Goal: Task Accomplishment & Management: Complete application form

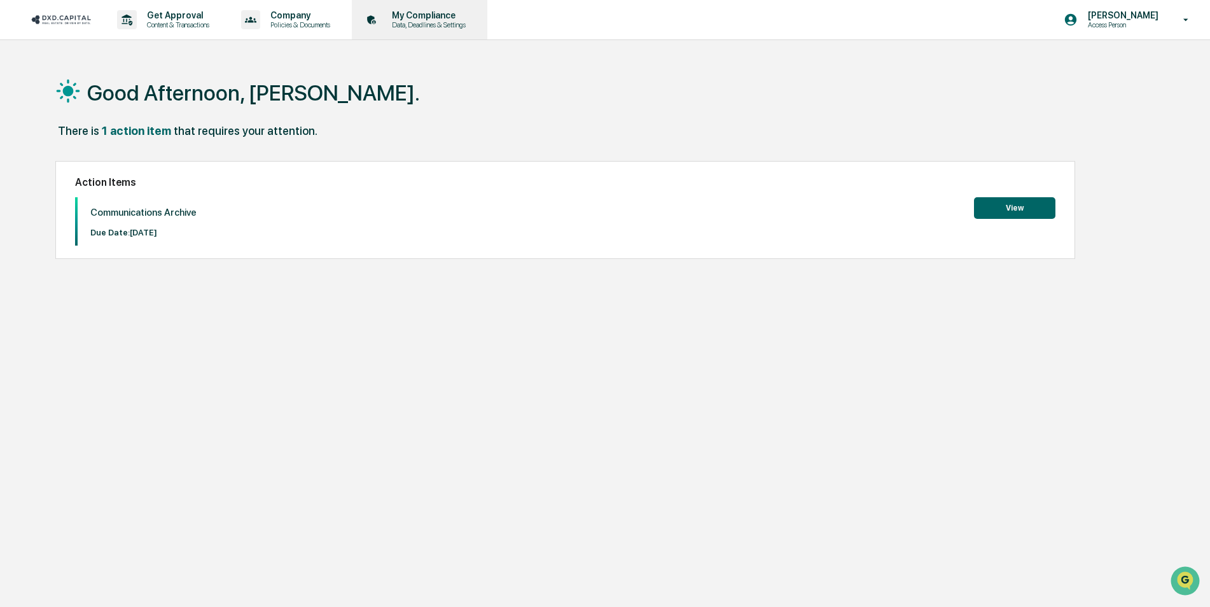
click at [404, 21] on p "Data, Deadlines & Settings" at bounding box center [427, 24] width 90 height 9
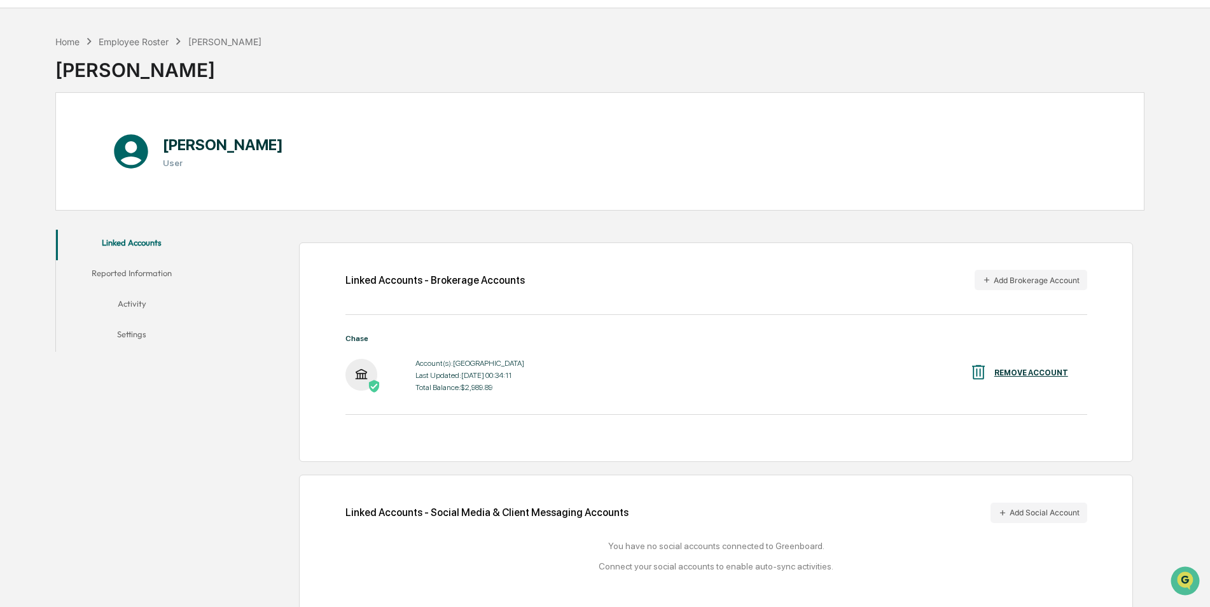
scroll to position [60, 0]
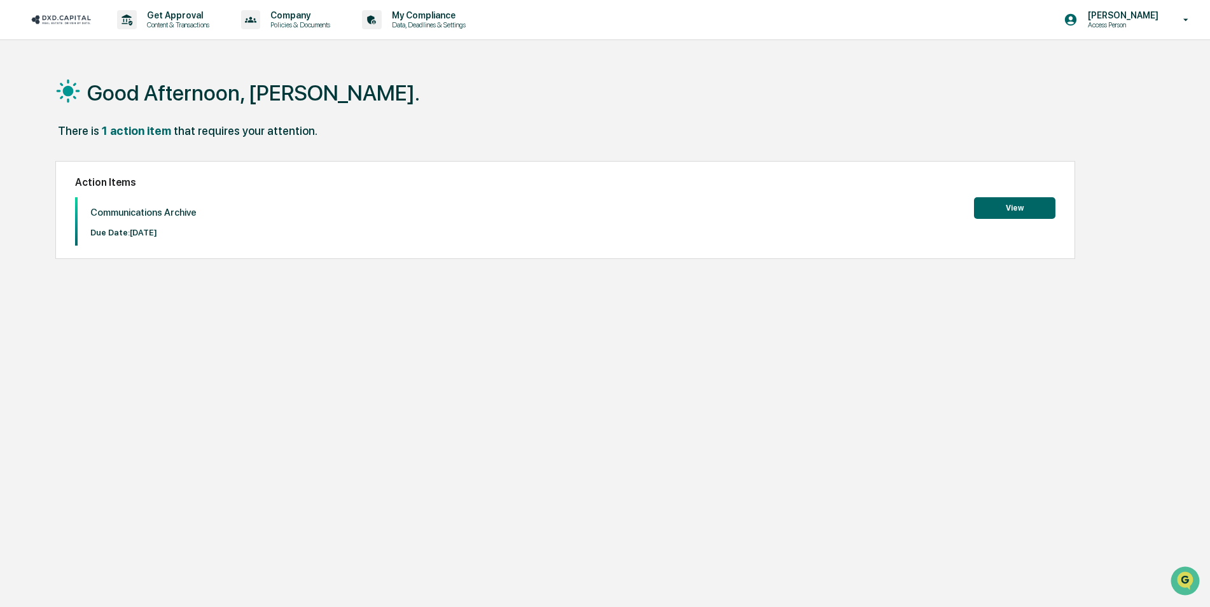
click at [1013, 204] on button "View" at bounding box center [1014, 208] width 81 height 22
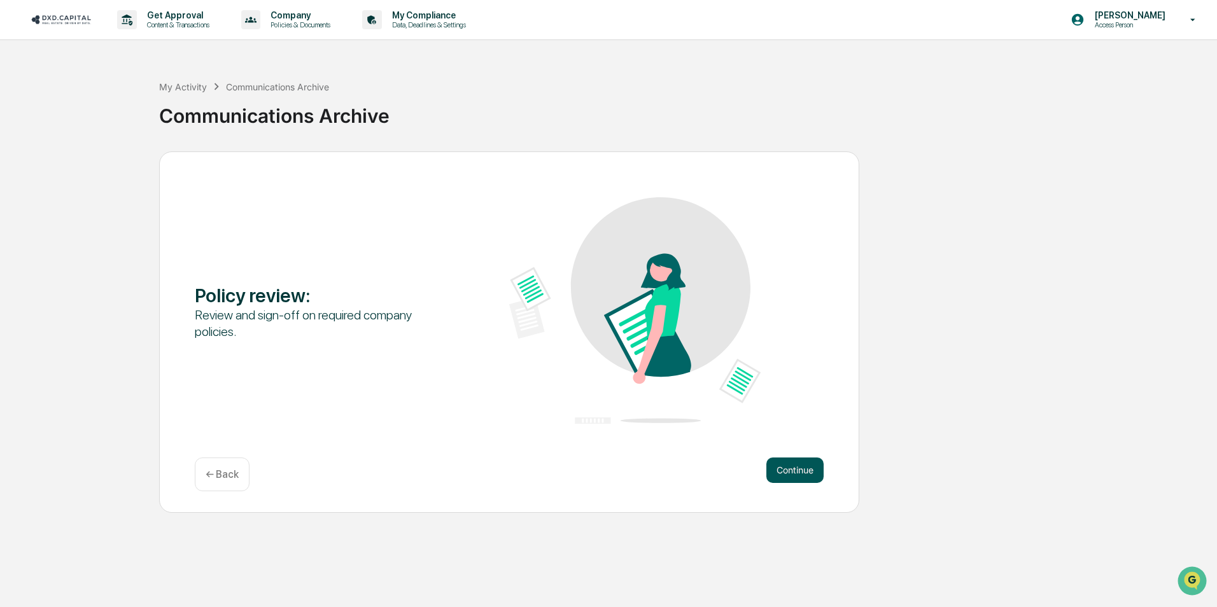
click at [817, 464] on button "Continue" at bounding box center [794, 470] width 57 height 25
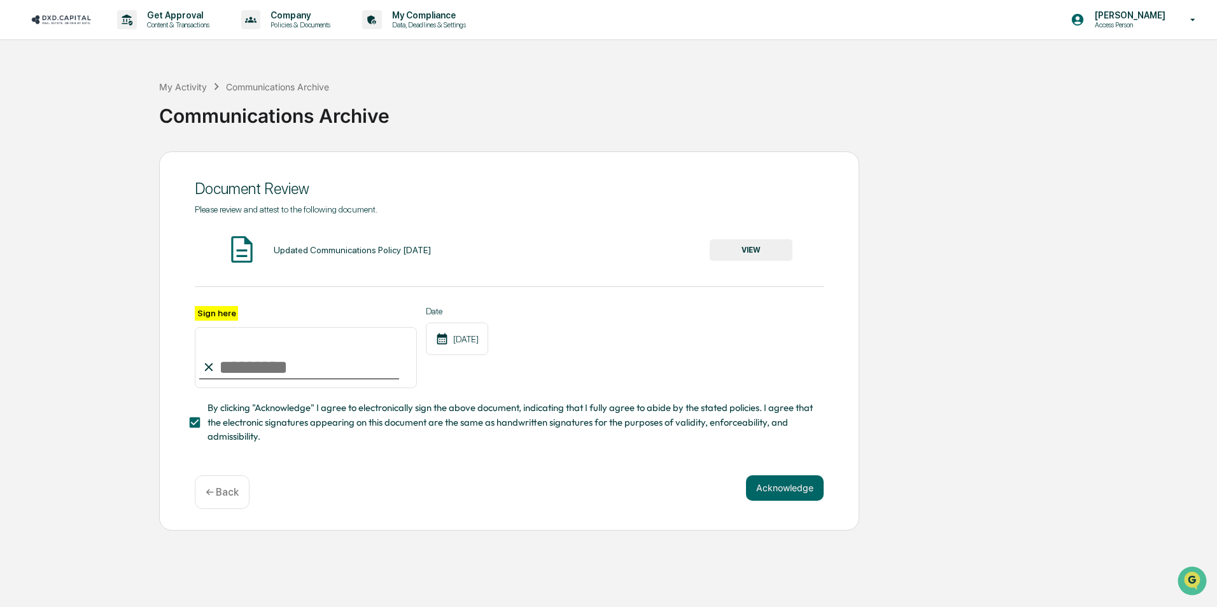
click at [295, 374] on input "Sign here" at bounding box center [306, 357] width 222 height 61
type input "**********"
click at [759, 249] on button "VIEW" at bounding box center [751, 250] width 83 height 22
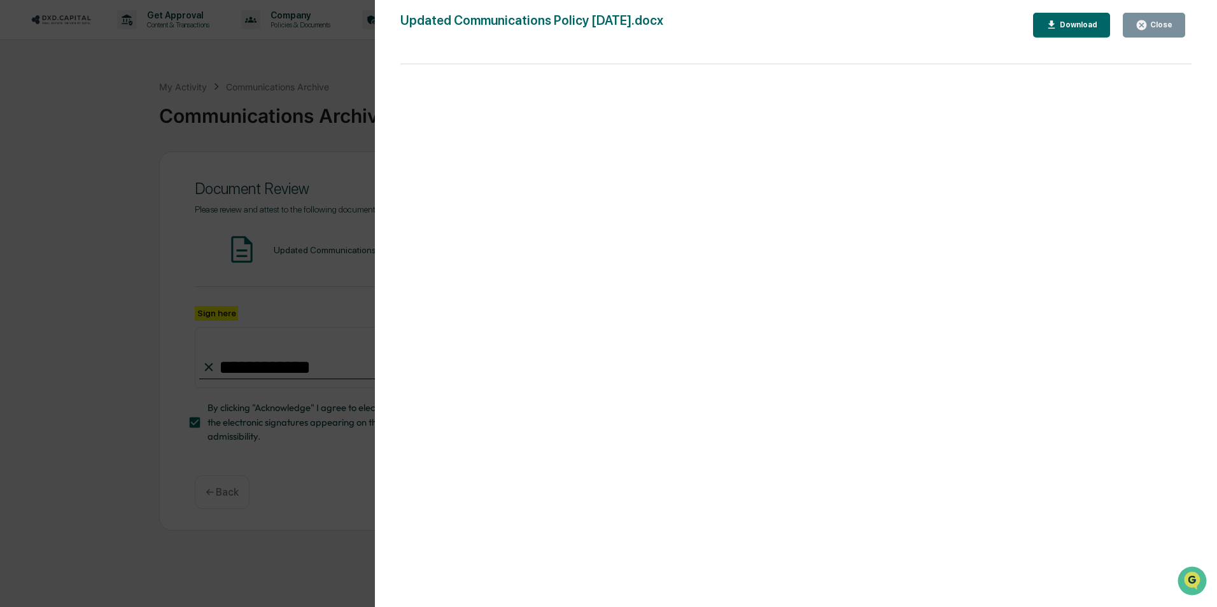
click at [146, 195] on div "Version History [DATE] 05:36 PM [PERSON_NAME] [DATE] 05:36 PM [PERSON_NAME] [DA…" at bounding box center [608, 303] width 1217 height 607
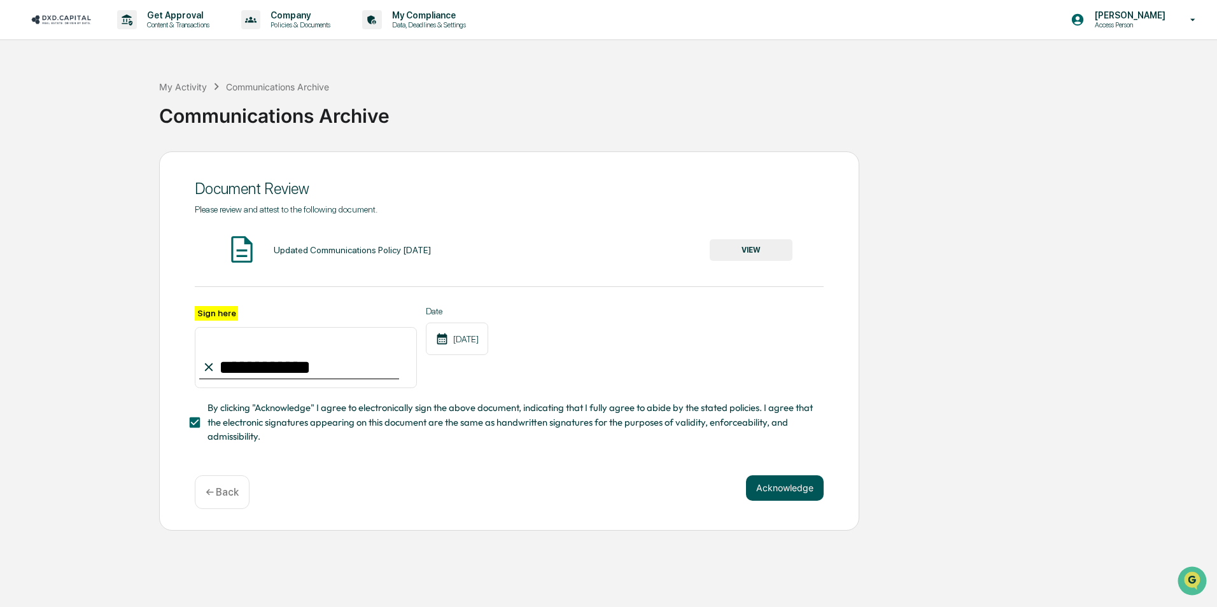
click at [801, 493] on button "Acknowledge" at bounding box center [785, 487] width 78 height 25
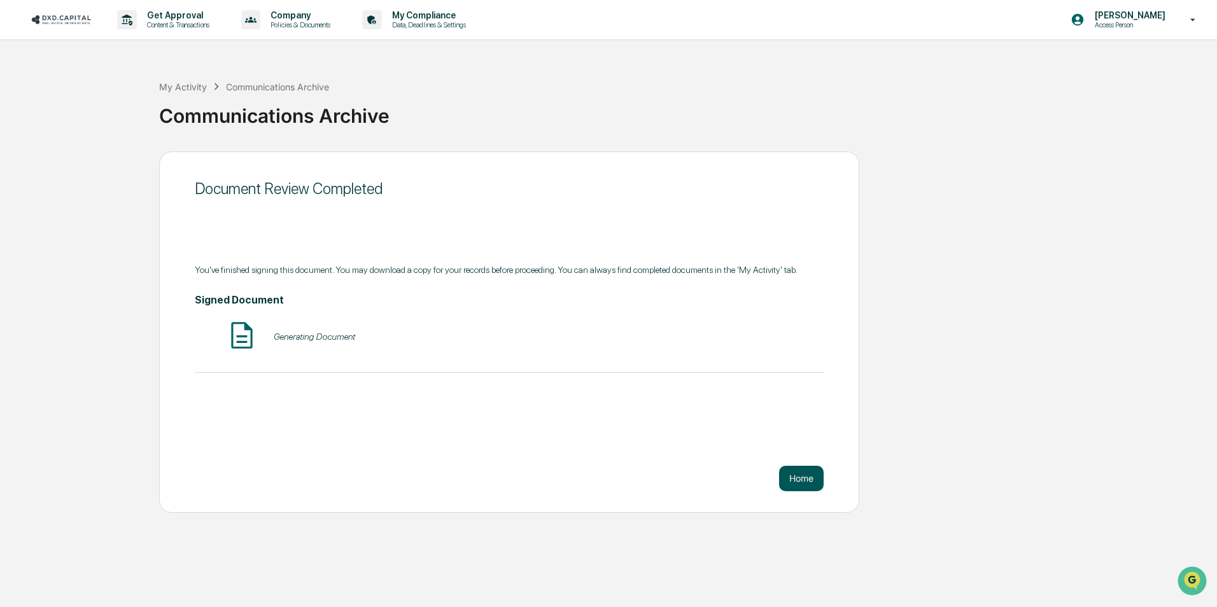
click at [807, 475] on button "Home" at bounding box center [801, 478] width 45 height 25
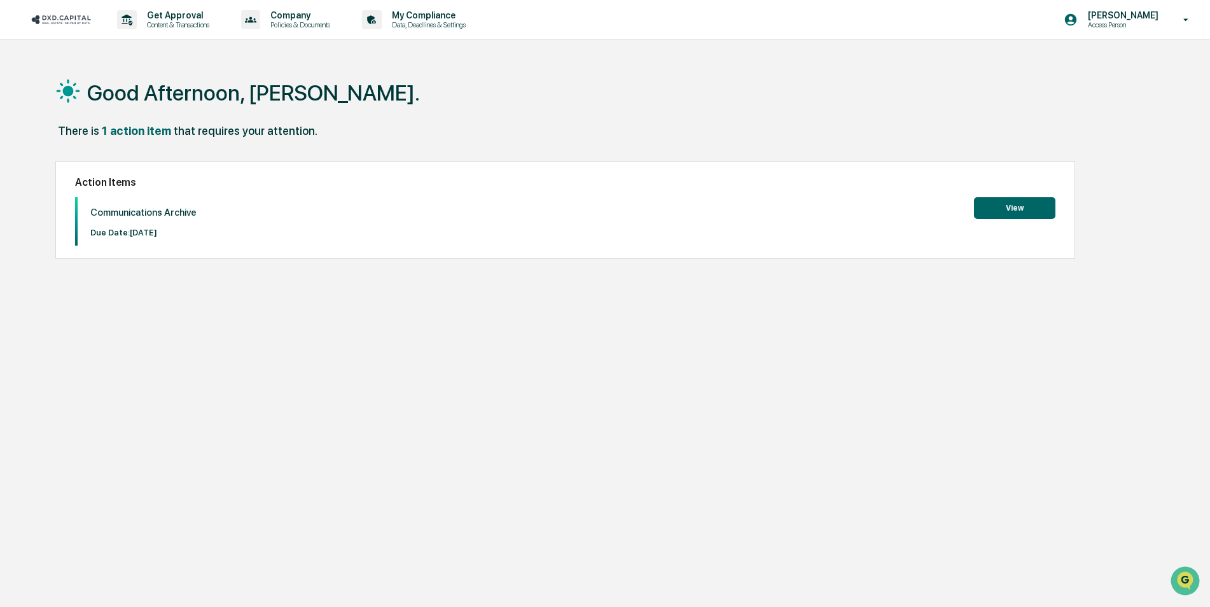
click at [1015, 199] on button "View" at bounding box center [1014, 208] width 81 height 22
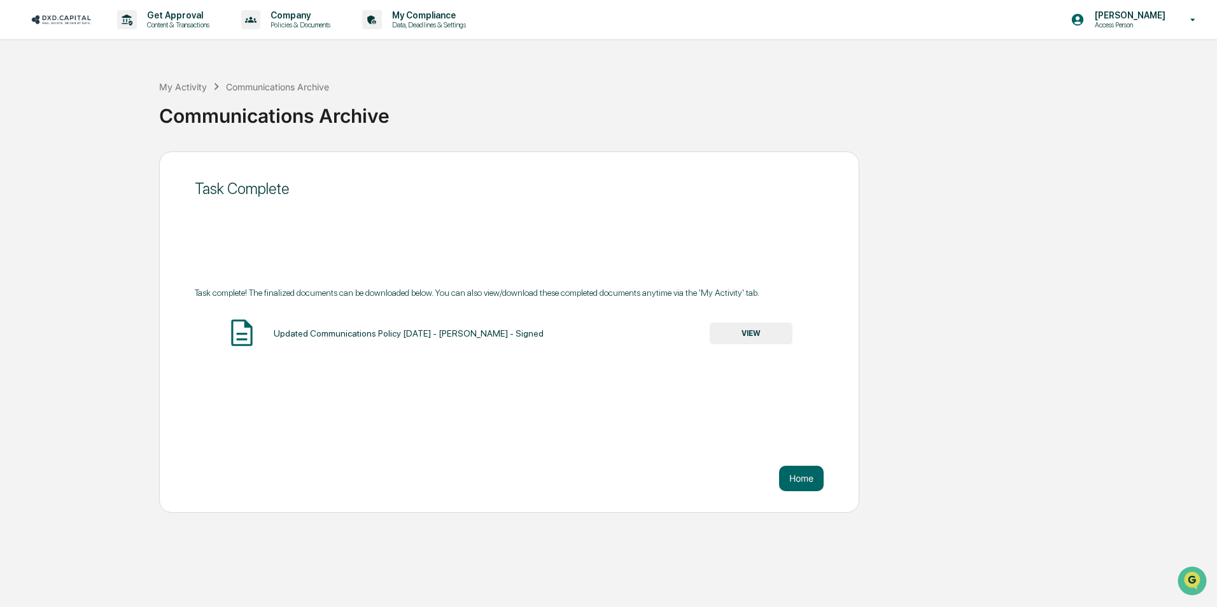
click at [762, 340] on button "VIEW" at bounding box center [751, 334] width 83 height 22
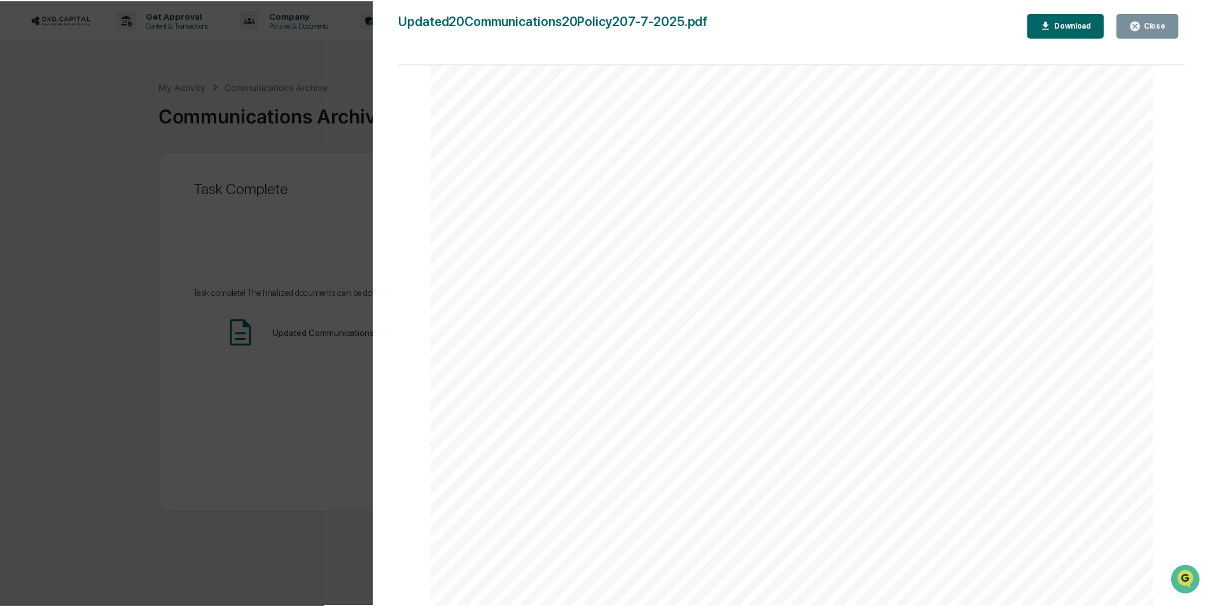
scroll to position [4223, 0]
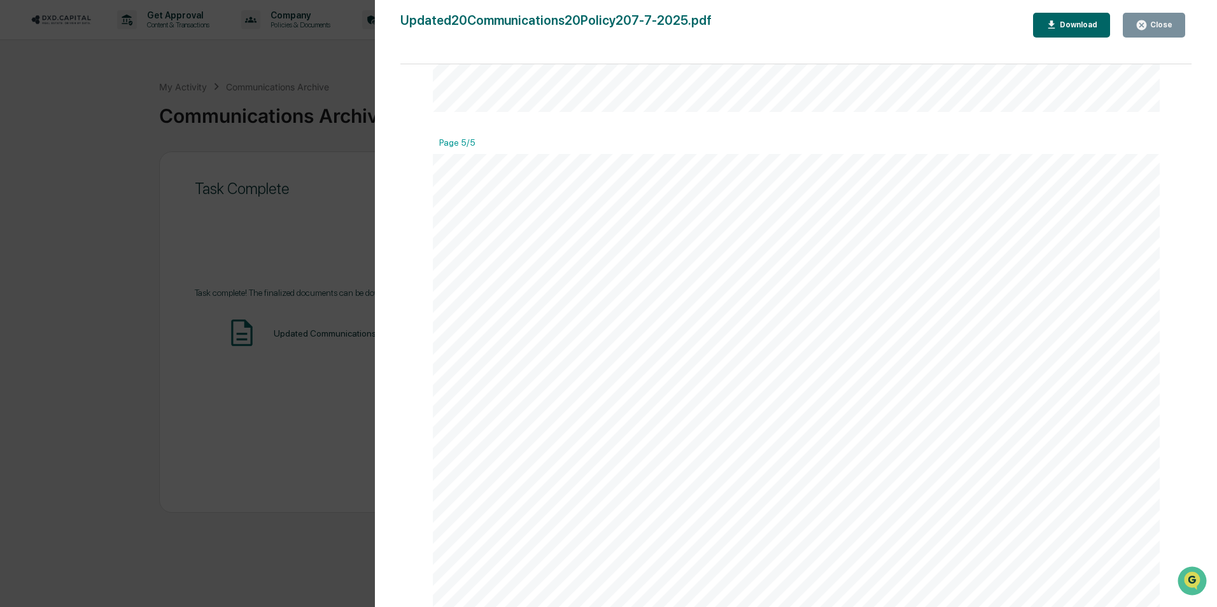
click at [1168, 25] on div "Close" at bounding box center [1159, 24] width 25 height 9
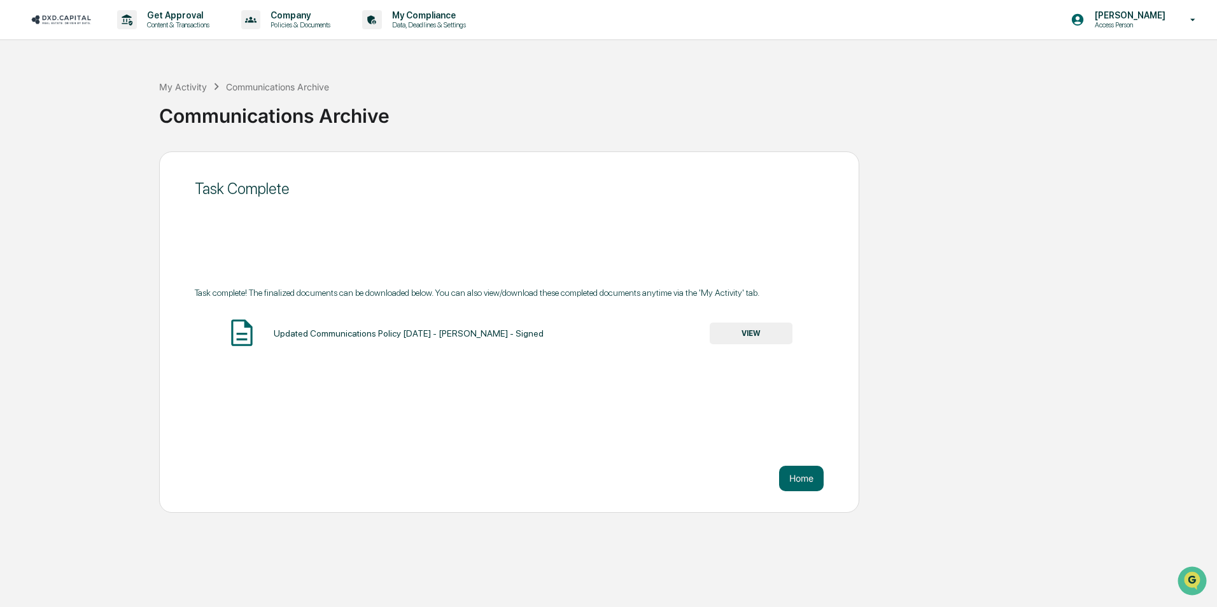
click at [789, 491] on div "Task Complete Task complete! The finalized documents can be downloaded below. Y…" at bounding box center [509, 331] width 700 height 361
click at [792, 483] on button "Home" at bounding box center [801, 478] width 45 height 25
